Goal: Task Accomplishment & Management: Complete application form

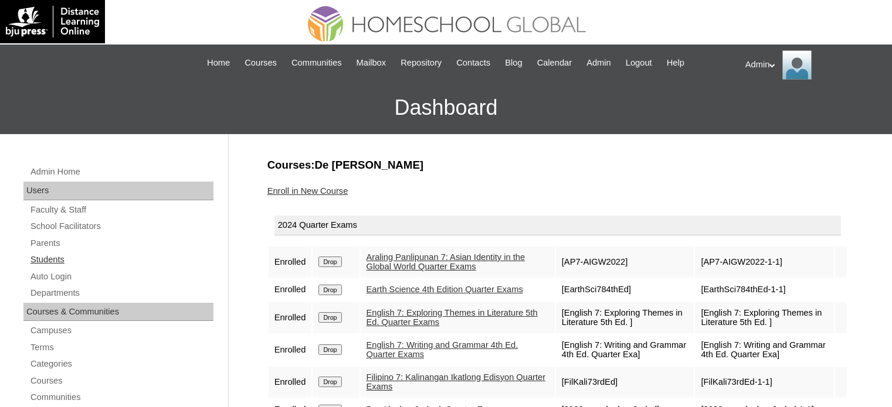
scroll to position [124, 0]
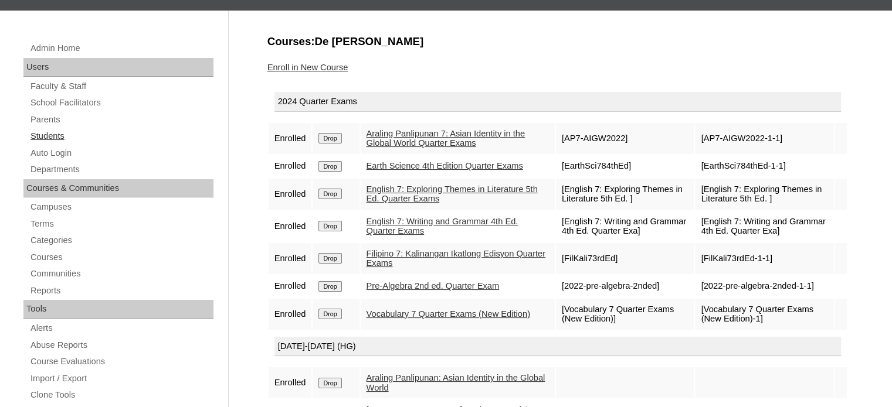
click at [63, 140] on link "Students" at bounding box center [121, 136] width 184 height 15
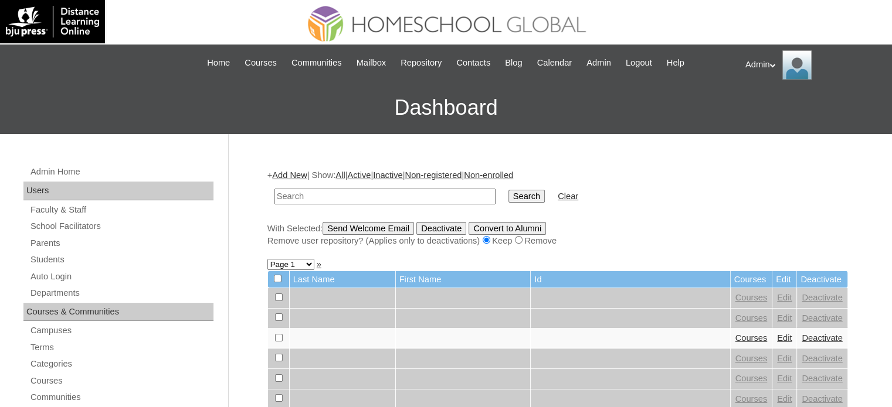
click at [293, 176] on link "Add New" at bounding box center [289, 175] width 35 height 9
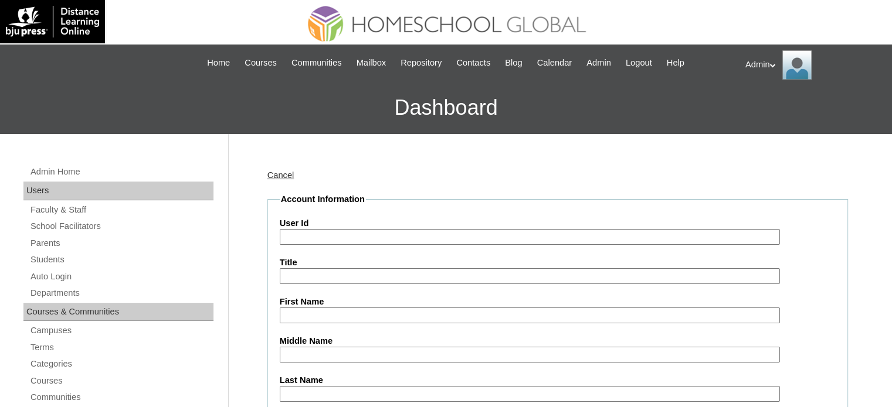
click at [300, 239] on input "User Id" at bounding box center [530, 237] width 500 height 16
click at [309, 238] on input "User Id" at bounding box center [530, 237] width 500 height 16
paste input "S2025-2504313"
click at [548, 236] on input "S2025-2504313" at bounding box center [530, 237] width 500 height 16
type input "S2025-2504313"
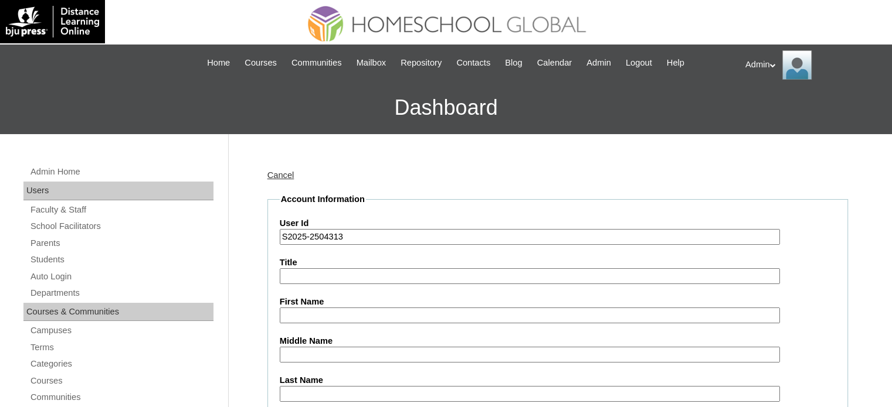
click at [419, 308] on input "First Name" at bounding box center [530, 316] width 500 height 16
paste input "[PERSON_NAME]"
type input "[PERSON_NAME]"
click at [300, 389] on input "Last Name" at bounding box center [530, 394] width 500 height 16
paste input "Clarabal"
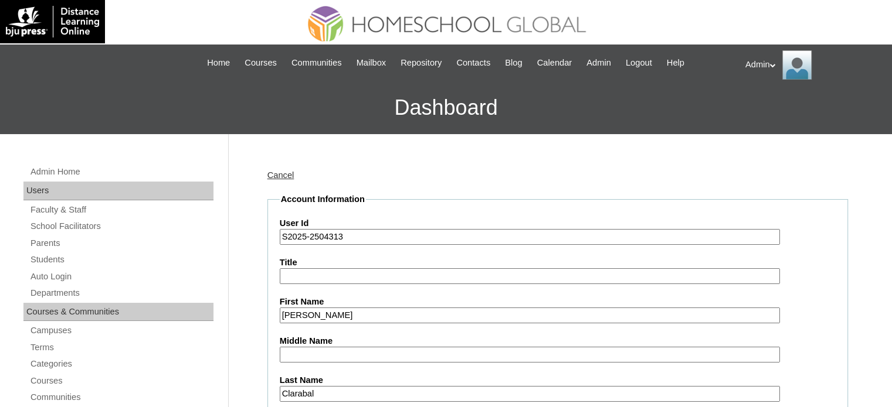
type input "Clarabal"
click at [371, 349] on input "Middle Name" at bounding box center [530, 355] width 500 height 16
paste input "De Leon"
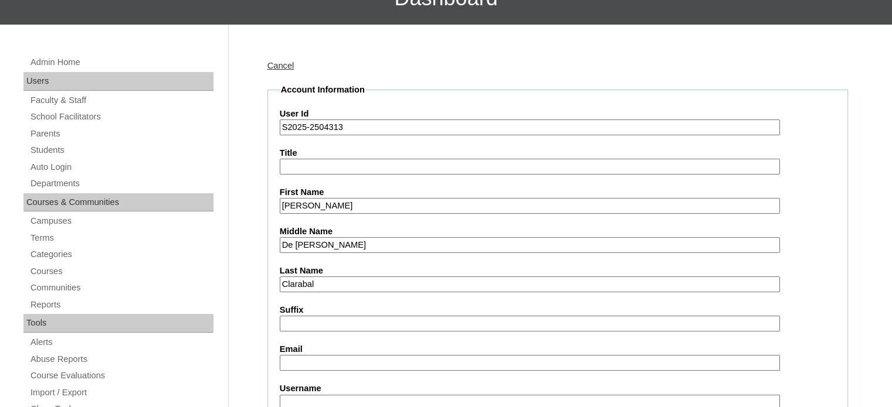
scroll to position [111, 0]
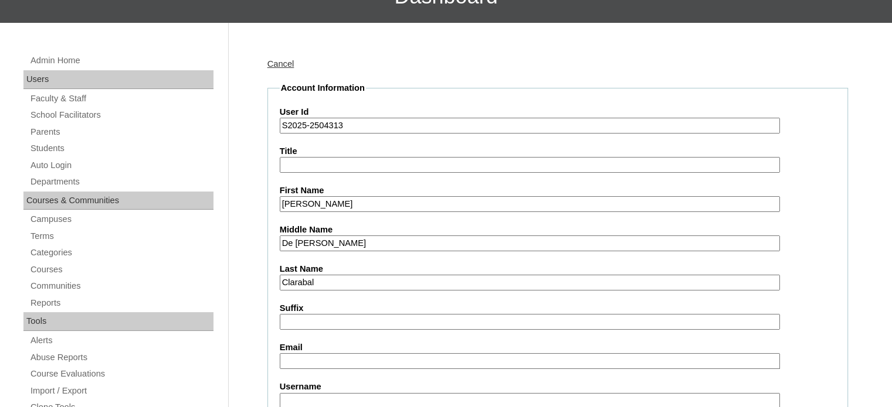
type input "De Leon"
click at [351, 362] on input "Email" at bounding box center [530, 361] width 500 height 16
paste input "neri.ustmba@gmail.com"
type input "neri.ustmba@gmail.com"
click at [370, 398] on input "Username" at bounding box center [530, 401] width 500 height 16
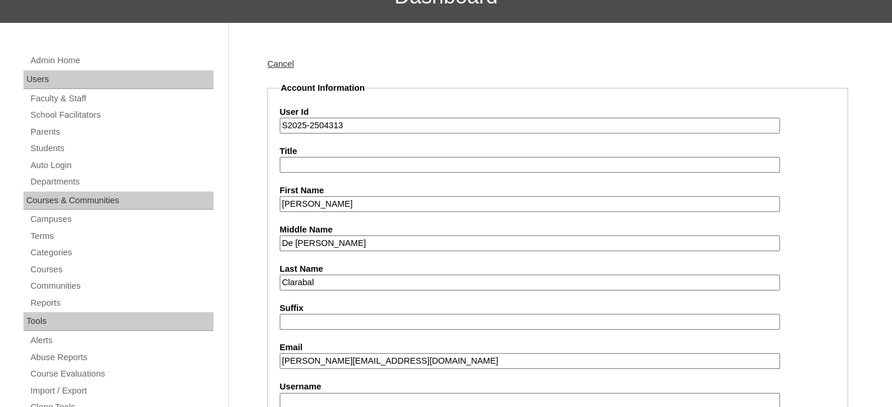
paste input "ethancla.clarabal"
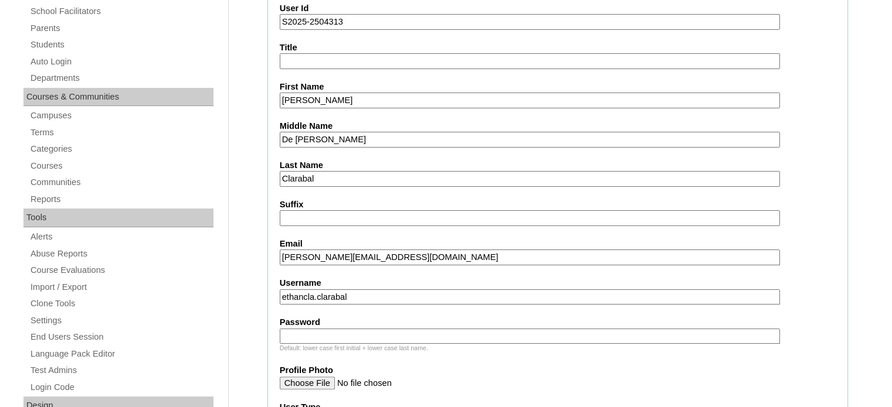
scroll to position [217, 0]
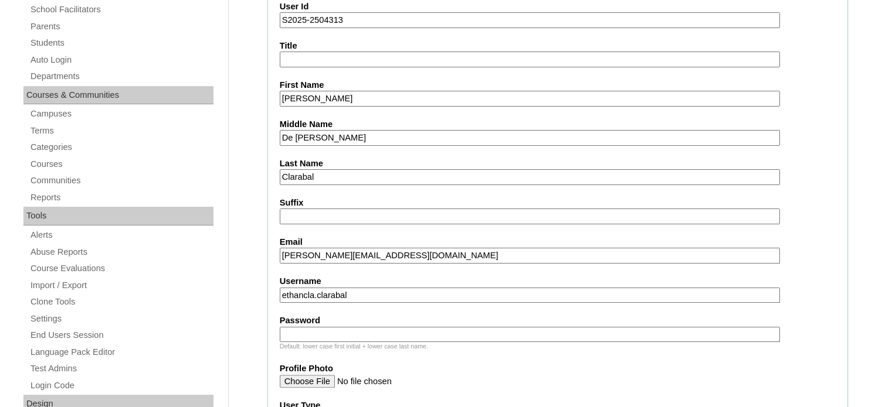
type input "ethancla.clarabal"
click at [342, 331] on input "Password" at bounding box center [530, 335] width 500 height 16
type input "DLOS2025"
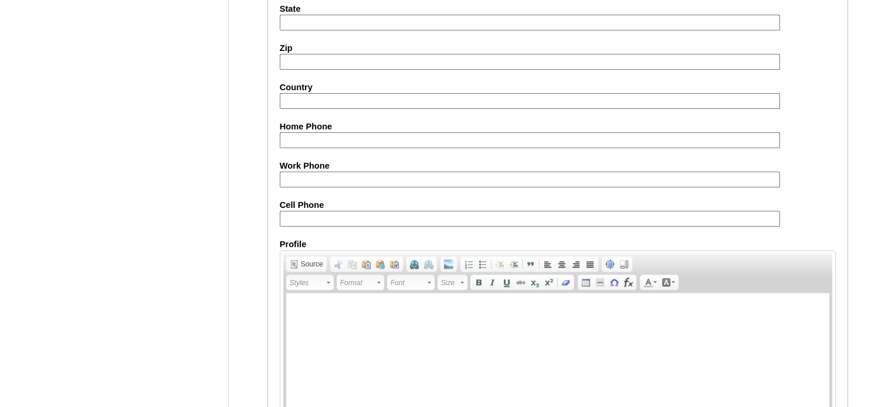
scroll to position [1364, 0]
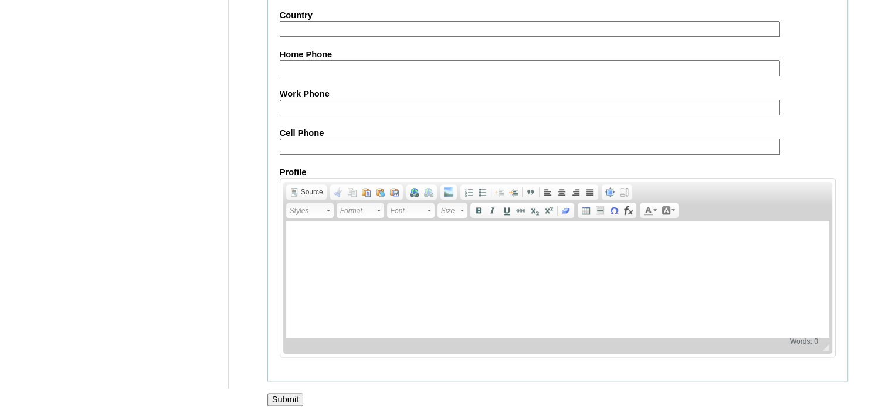
click at [295, 393] on input "Submit" at bounding box center [285, 399] width 36 height 13
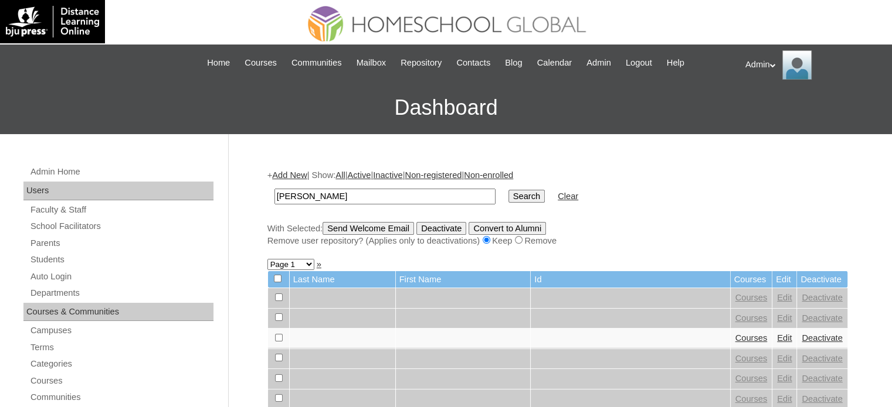
type input "[PERSON_NAME]"
click at [508, 196] on input "Search" at bounding box center [526, 196] width 36 height 13
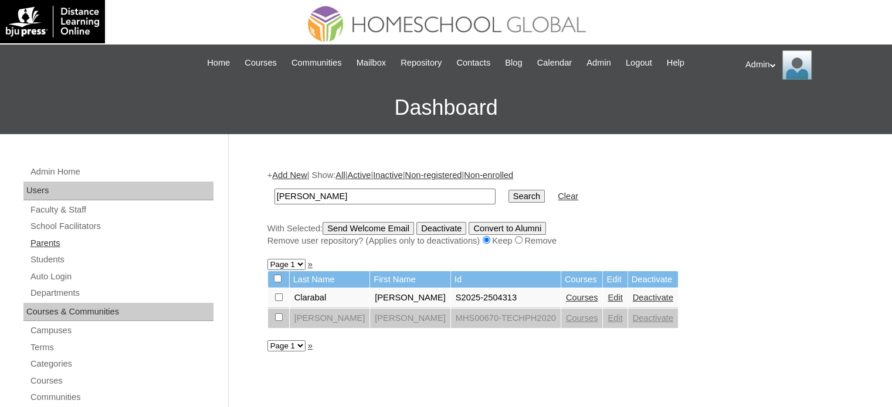
click at [53, 244] on link "Parents" at bounding box center [121, 243] width 184 height 15
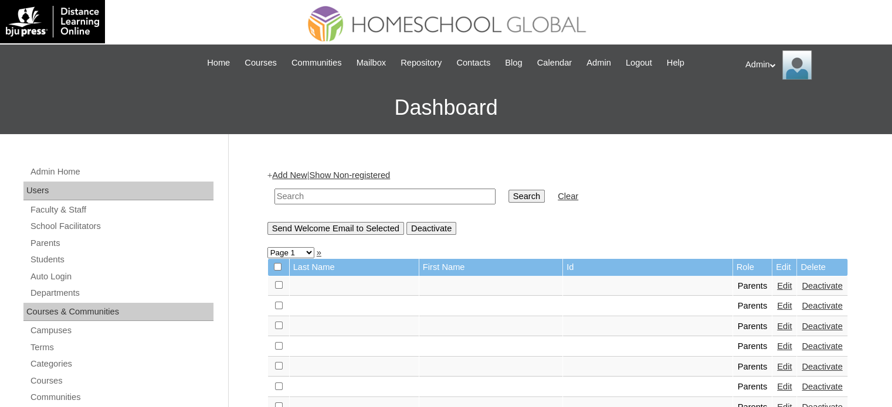
click at [293, 176] on link "Add New" at bounding box center [289, 175] width 35 height 9
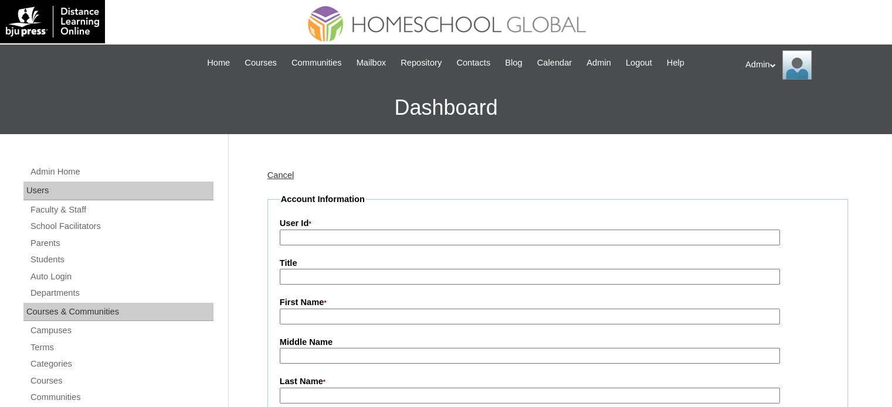
click at [302, 236] on input "User Id *" at bounding box center [530, 238] width 500 height 16
paste input "2025-2504313"
type input "2025-2504313"
click at [335, 319] on input "First Name *" at bounding box center [530, 317] width 500 height 16
paste input "Nirizza De Leon-Clarabal"
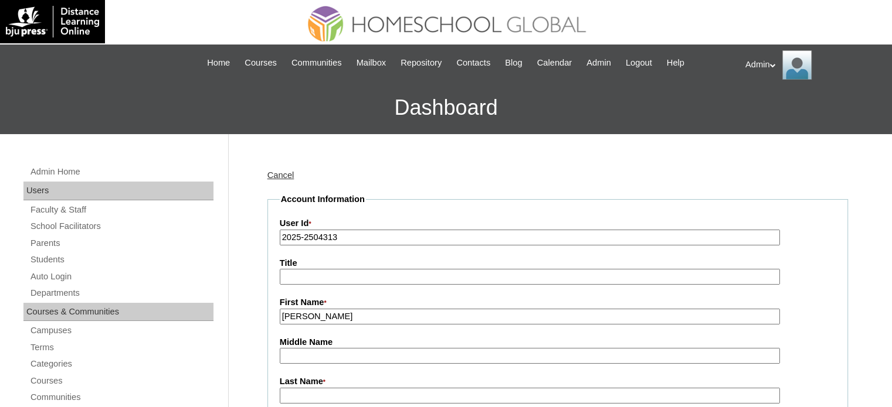
drag, startPoint x: 408, startPoint y: 312, endPoint x: 305, endPoint y: 321, distance: 103.6
click at [305, 321] on input "Nirizza De Leon-Clarabal" at bounding box center [530, 317] width 500 height 16
type input "Nirizza"
click at [305, 356] on input "Middle Name" at bounding box center [530, 356] width 500 height 16
paste input "De Leon-Clarabal"
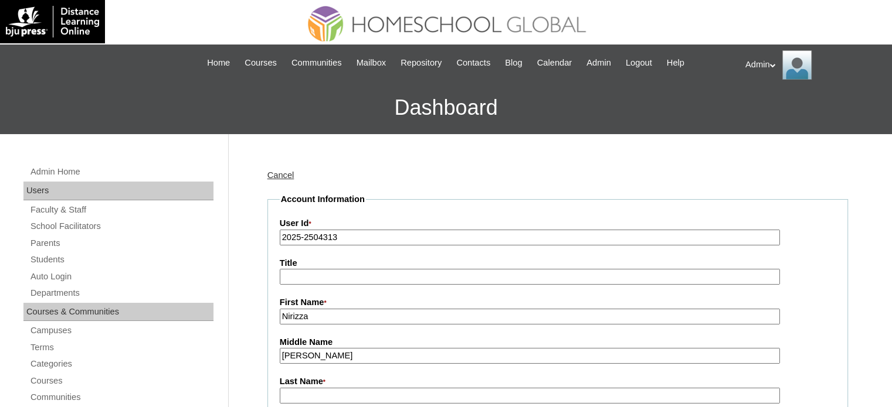
drag, startPoint x: 378, startPoint y: 344, endPoint x: 373, endPoint y: 353, distance: 10.8
click at [373, 353] on div "Middle Name De Leon-Clarabal" at bounding box center [558, 350] width 556 height 28
drag, startPoint x: 373, startPoint y: 353, endPoint x: 317, endPoint y: 353, distance: 56.3
click at [317, 353] on input "De Leon-Clarabal" at bounding box center [530, 356] width 500 height 16
click at [281, 358] on input "De Leon" at bounding box center [530, 356] width 500 height 16
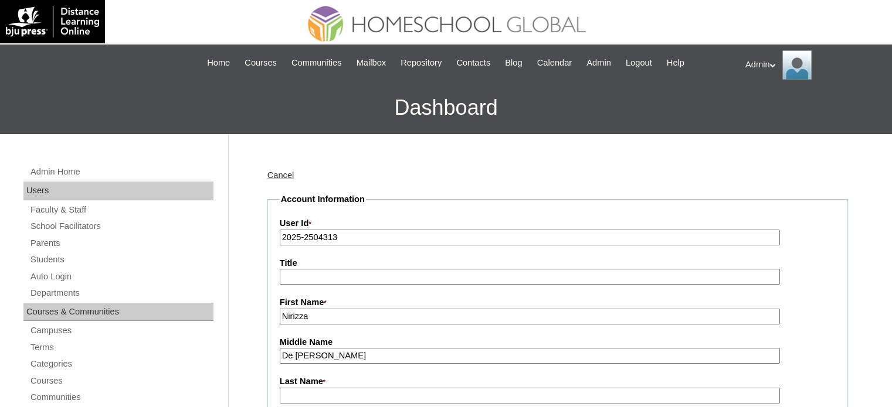
type input "De Leon"
click at [310, 391] on input "Last Name *" at bounding box center [530, 396] width 500 height 16
paste input "-Clarabal"
click at [286, 395] on input "-Clarabal" at bounding box center [530, 396] width 500 height 16
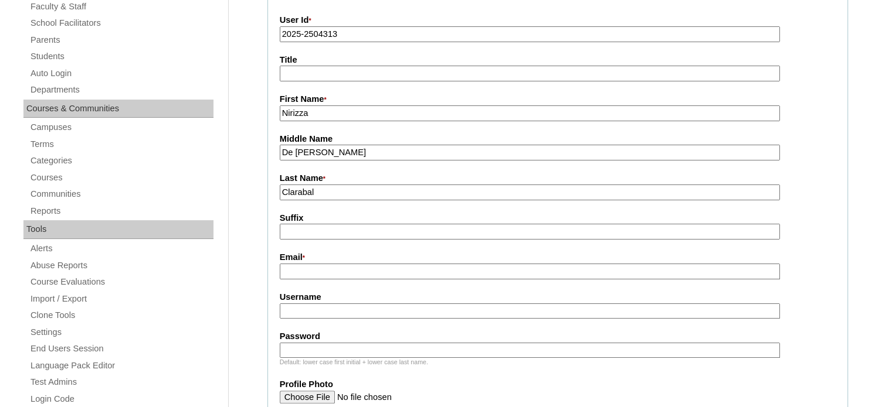
scroll to position [206, 0]
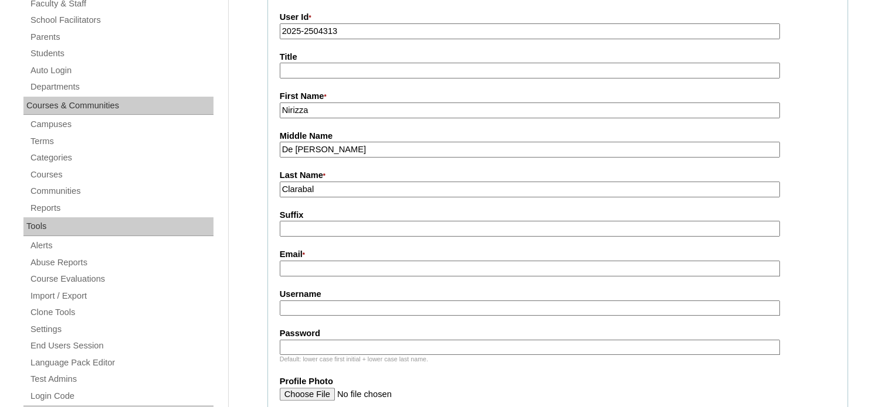
type input "Clarabal"
click at [347, 262] on input "Email *" at bounding box center [530, 269] width 500 height 16
paste input "[PERSON_NAME][EMAIL_ADDRESS][DOMAIN_NAME]"
type input "[PERSON_NAME][EMAIL_ADDRESS][DOMAIN_NAME]"
click at [399, 310] on input "Username" at bounding box center [530, 309] width 500 height 16
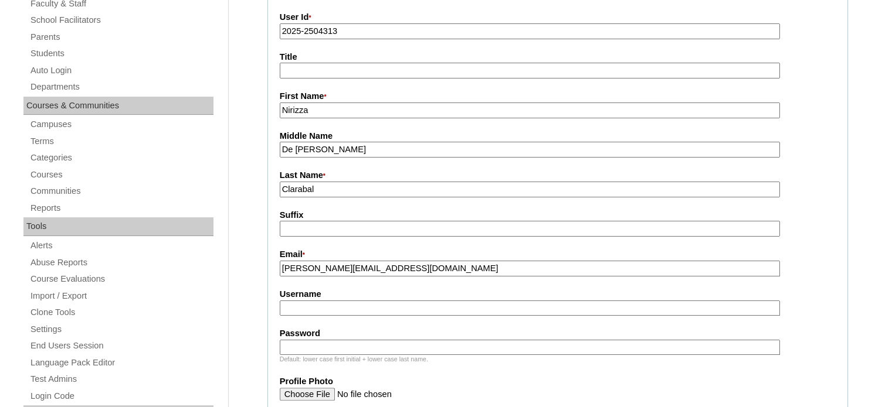
paste input "nirizzadel.clarabal"
type input "nirizzadel.clarabal"
click at [349, 346] on input "Password" at bounding box center [530, 348] width 500 height 16
type input "DLOF2025"
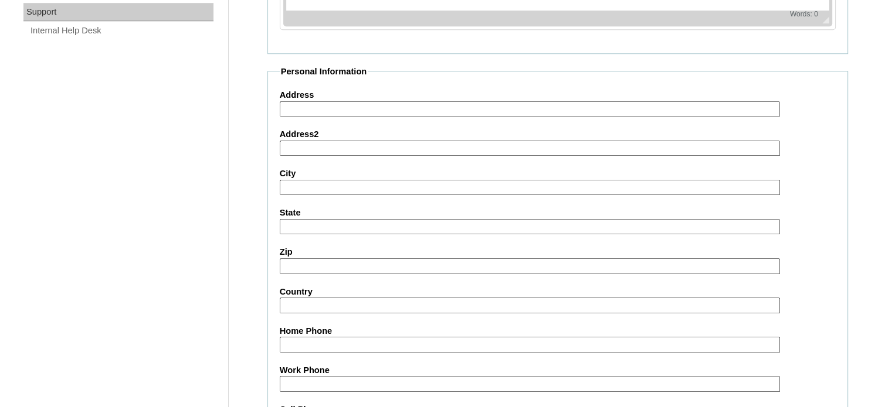
scroll to position [1165, 0]
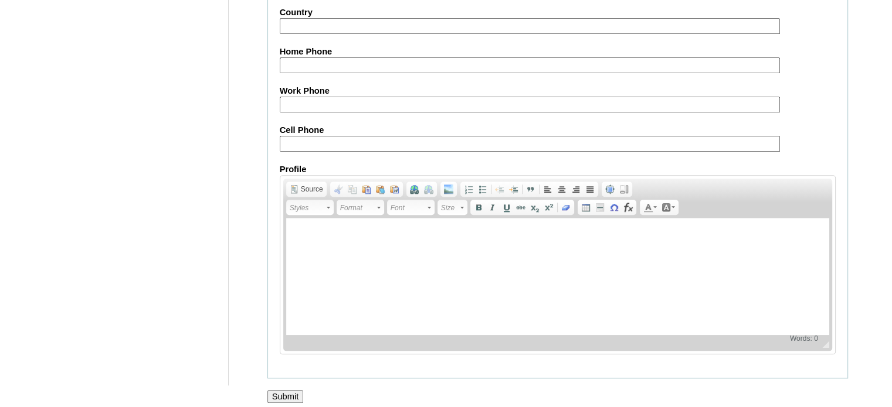
click at [293, 390] on input "Submit" at bounding box center [285, 396] width 36 height 13
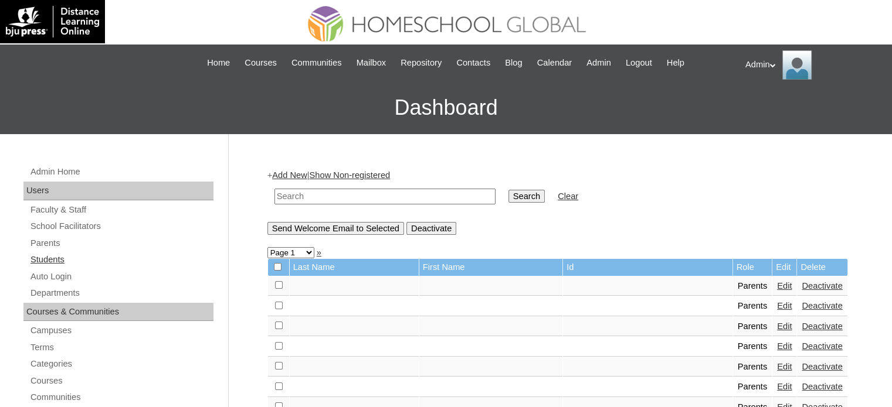
click at [52, 256] on link "Students" at bounding box center [121, 260] width 184 height 15
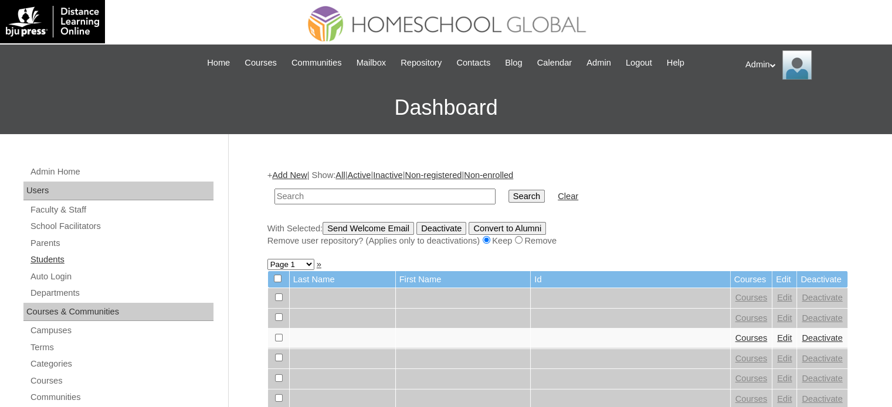
click at [59, 256] on link "Students" at bounding box center [121, 260] width 184 height 15
click at [362, 195] on input "text" at bounding box center [384, 197] width 221 height 16
type input "clarabal"
click at [508, 193] on input "Search" at bounding box center [526, 196] width 36 height 13
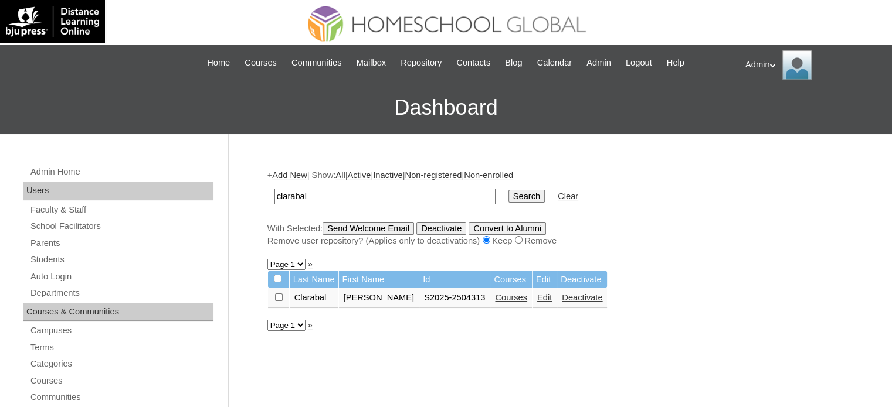
click at [495, 297] on link "Courses" at bounding box center [511, 297] width 32 height 9
click at [537, 294] on link "Edit" at bounding box center [544, 297] width 15 height 9
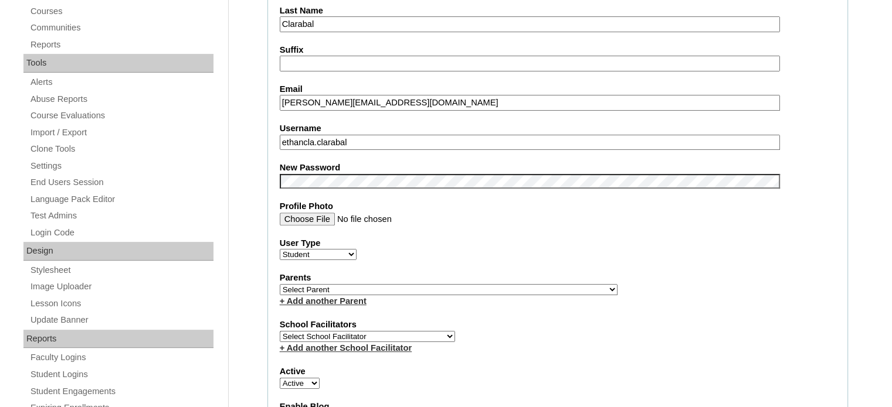
scroll to position [370, 0]
click at [363, 288] on select "Select Parent , , , , , , , , , , , , , , , , , , , , , , , , , , , , , , , , ,…" at bounding box center [449, 289] width 338 height 11
select select "43607"
click at [280, 284] on select "Select Parent , , , , , , , , , , , , , , , , , , , , , , , , , , , , , , , , ,…" at bounding box center [449, 289] width 338 height 11
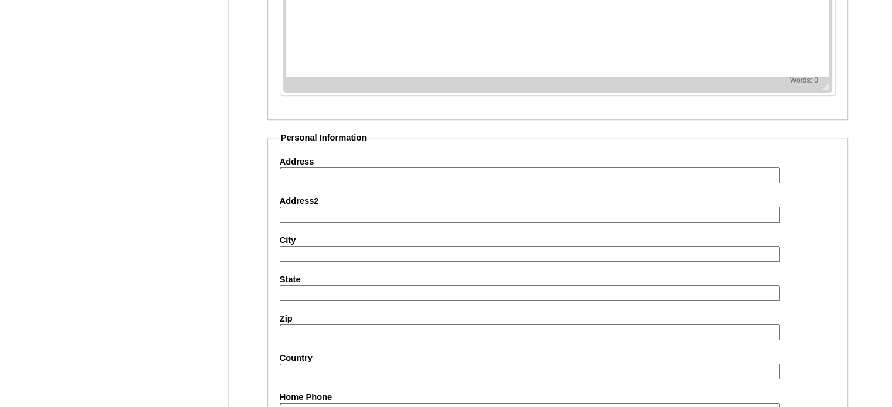
scroll to position [1355, 0]
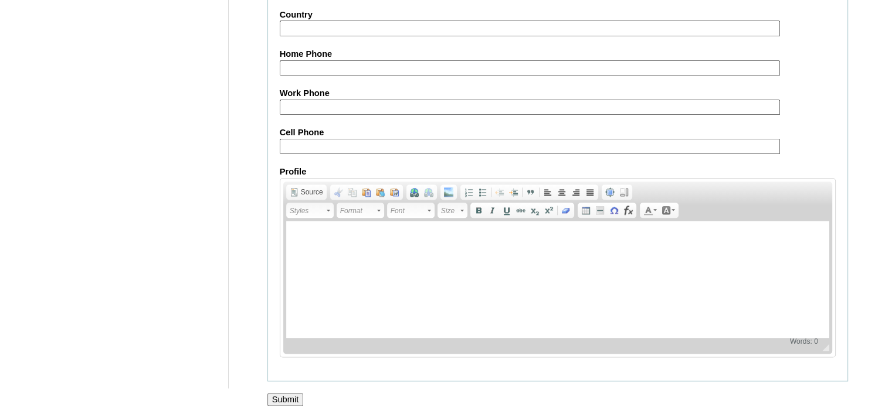
click at [288, 393] on input "Submit" at bounding box center [285, 399] width 36 height 13
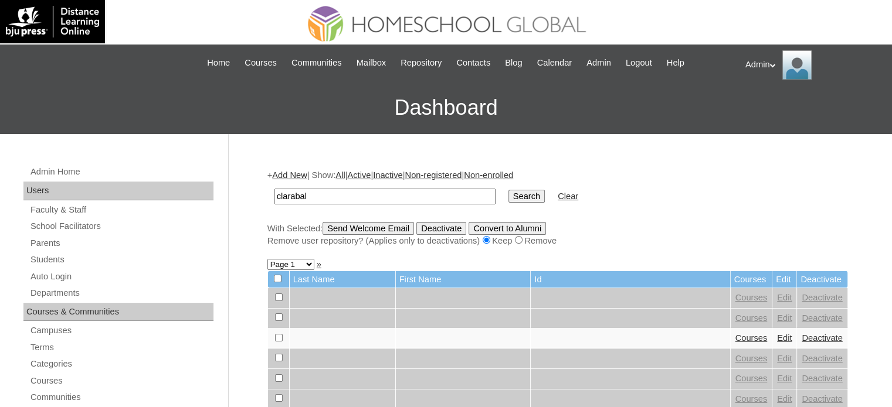
type input "clarabal"
click at [508, 202] on input "Search" at bounding box center [526, 196] width 36 height 13
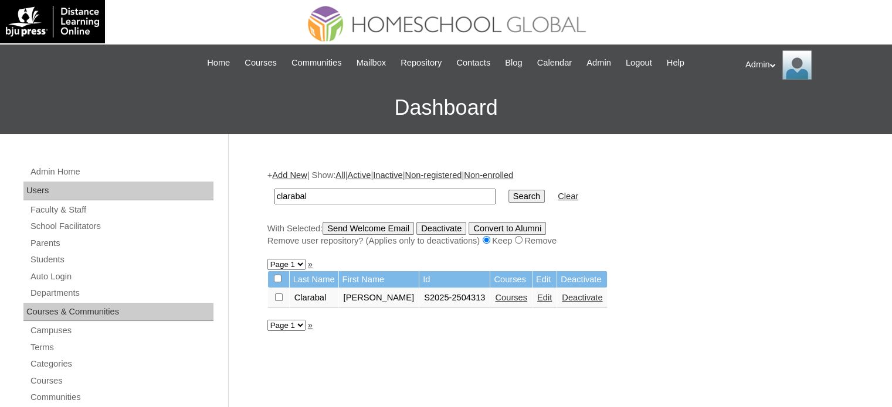
click at [495, 300] on link "Courses" at bounding box center [511, 297] width 32 height 9
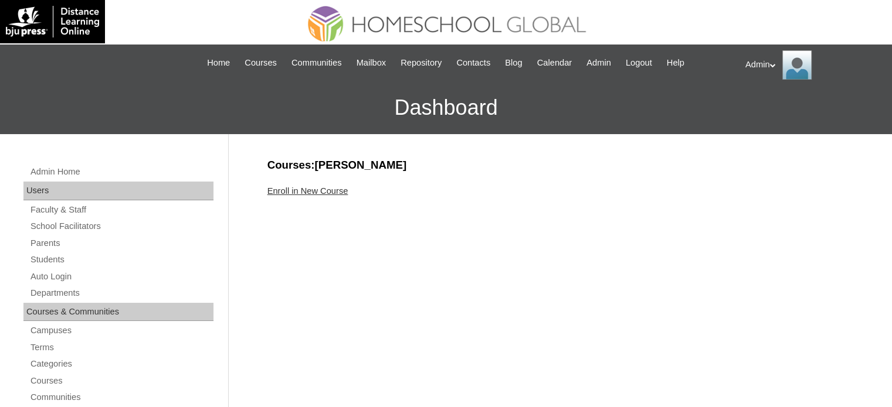
drag, startPoint x: 431, startPoint y: 171, endPoint x: 311, endPoint y: 166, distance: 119.7
click at [311, 166] on h3 "Courses:[PERSON_NAME]" at bounding box center [557, 165] width 580 height 15
copy h3 "[PERSON_NAME]"
click at [324, 192] on link "Enroll in New Course" at bounding box center [307, 190] width 81 height 9
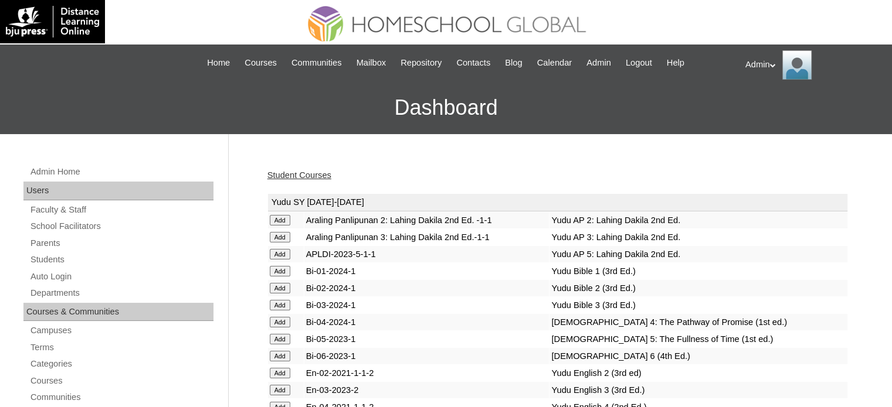
click at [548, 197] on td "Yudu SY [DATE]-[DATE]" at bounding box center [557, 203] width 579 height 18
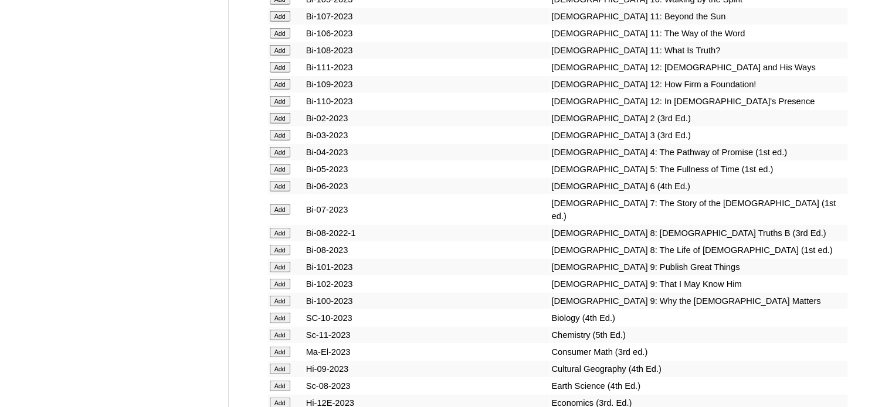
scroll to position [3074, 0]
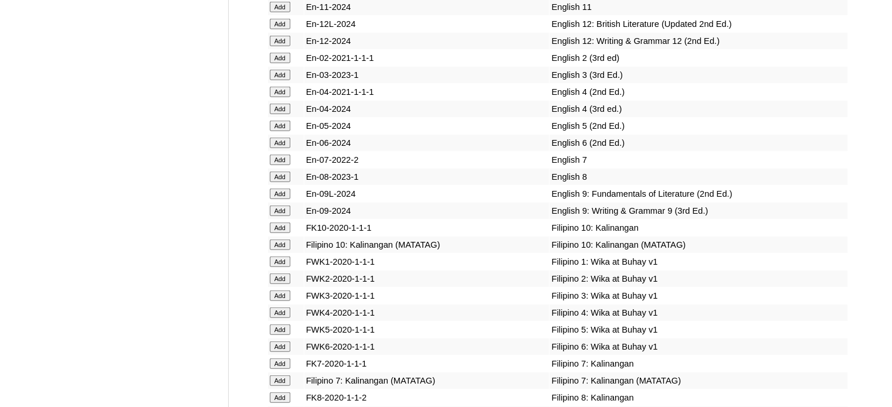
scroll to position [1354, 0]
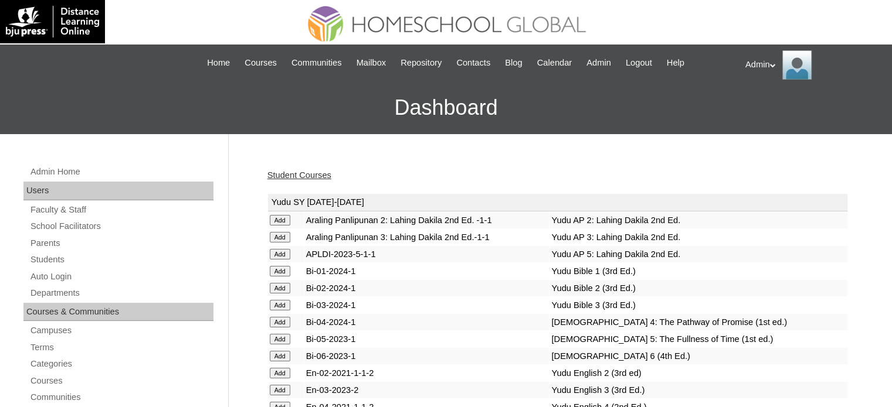
scroll to position [1304, 0]
